Goal: Navigation & Orientation: Find specific page/section

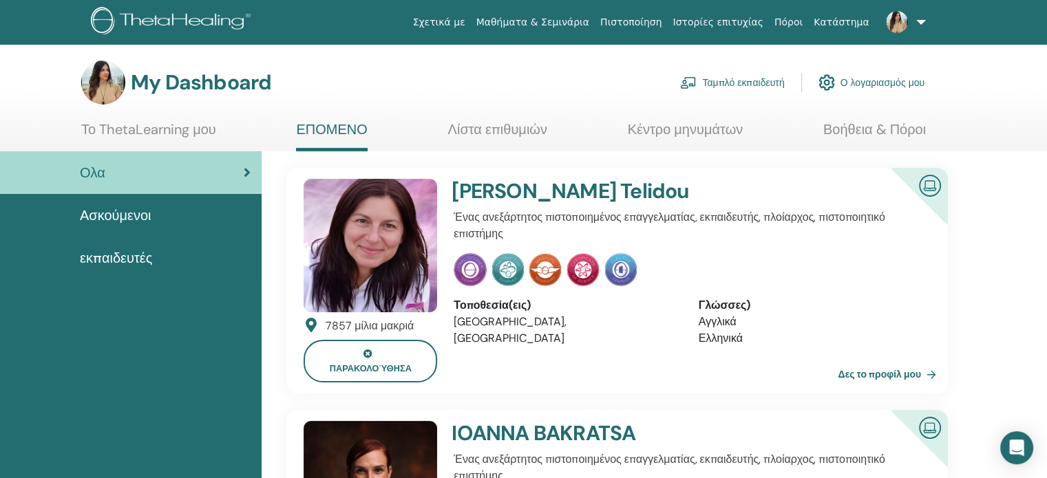
click at [734, 83] on link "Ταμπλό εκπαιδευτή" at bounding box center [732, 82] width 104 height 30
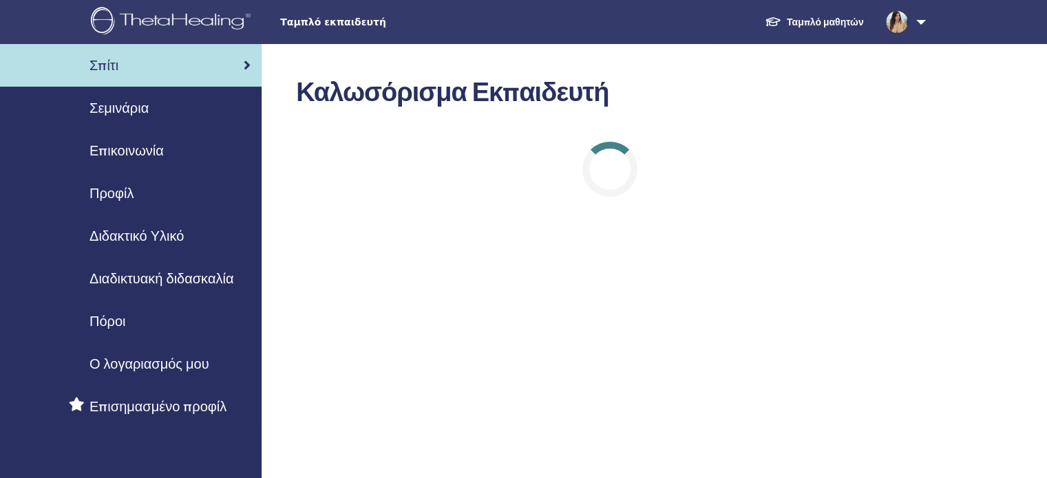
click at [139, 233] on span "Διδακτικό Υλικό" at bounding box center [136, 236] width 94 height 21
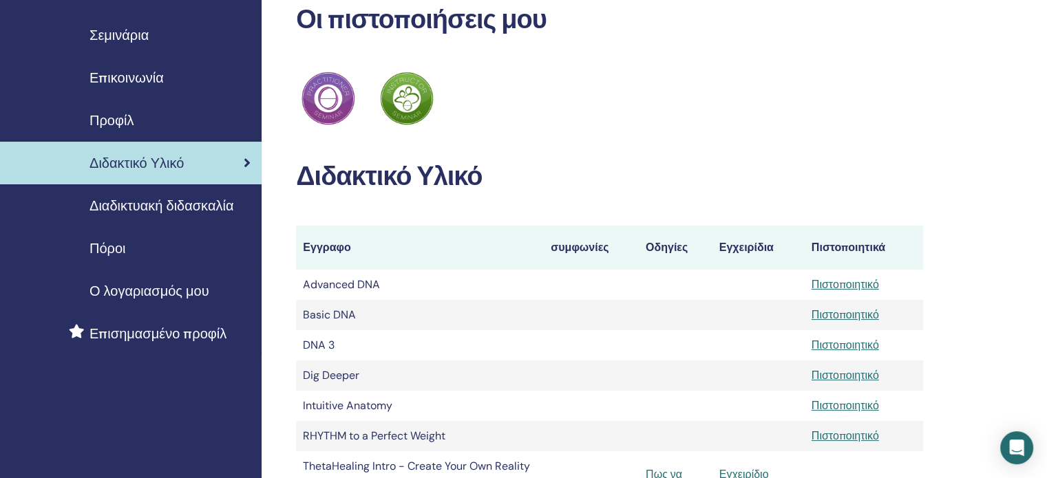
scroll to position [69, 0]
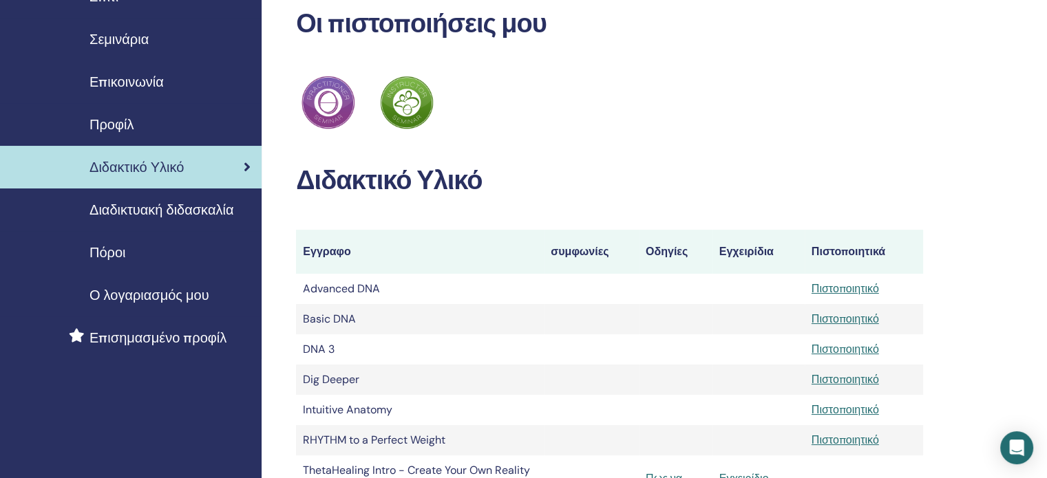
click at [127, 209] on span "Διαδικτυακή διδασκαλία" at bounding box center [161, 210] width 144 height 21
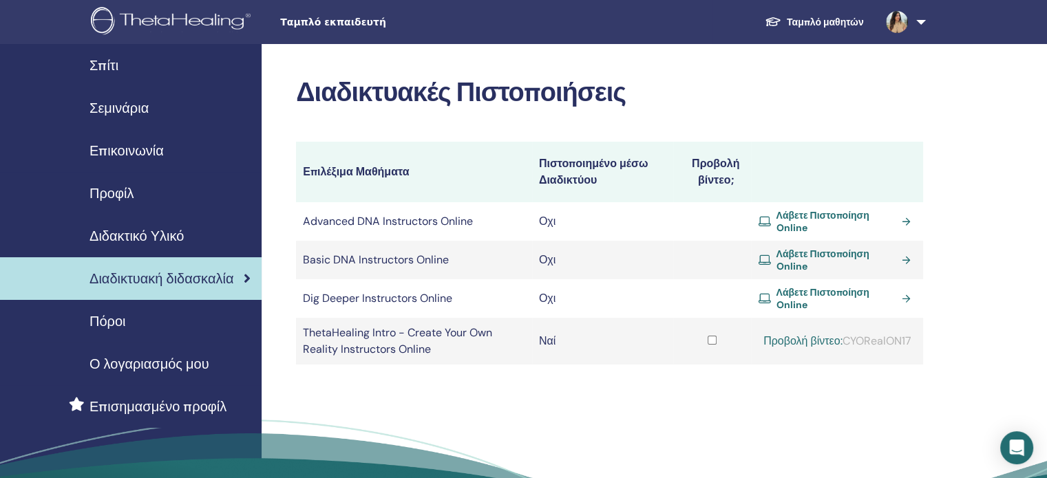
click at [834, 13] on link "Ταμπλό μαθητών" at bounding box center [814, 22] width 121 height 25
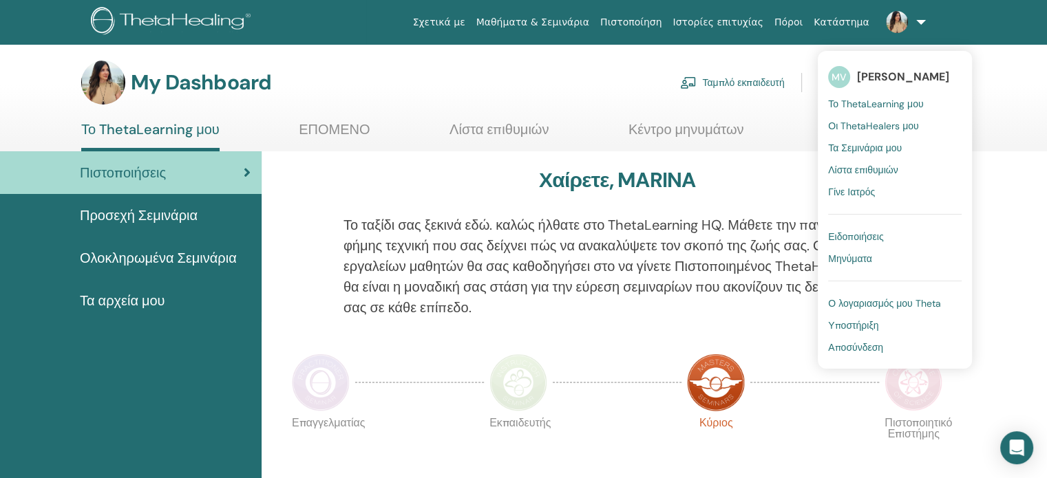
click at [862, 343] on span "Αποσύνδεση" at bounding box center [855, 347] width 55 height 12
